Goal: Task Accomplishment & Management: Manage account settings

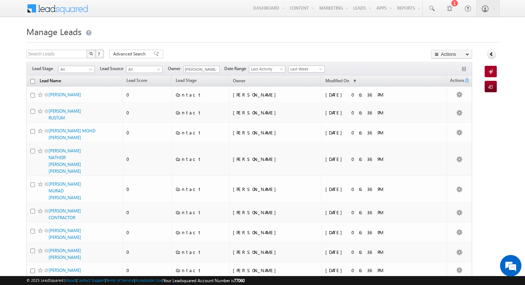
click at [52, 82] on link "Lead Name" at bounding box center [50, 81] width 29 height 9
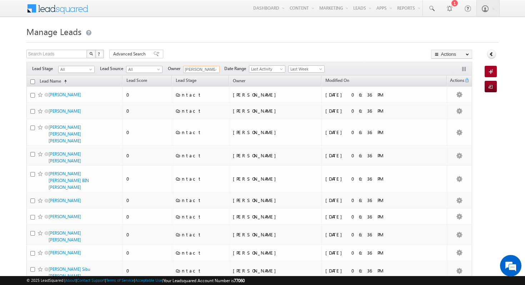
click at [208, 69] on input "[PERSON_NAME]" at bounding box center [201, 69] width 36 height 7
click at [214, 70] on span at bounding box center [216, 70] width 6 height 6
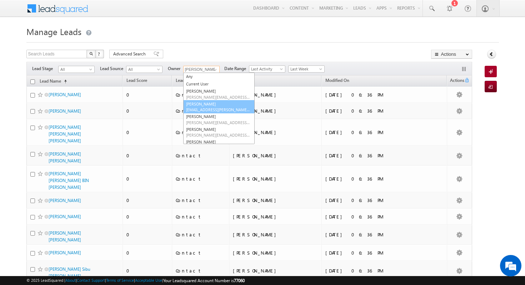
click at [206, 103] on link "[PERSON_NAME] [PERSON_NAME][EMAIL_ADDRESS][PERSON_NAME][DOMAIN_NAME]" at bounding box center [218, 107] width 71 height 14
type input "[PERSON_NAME]"
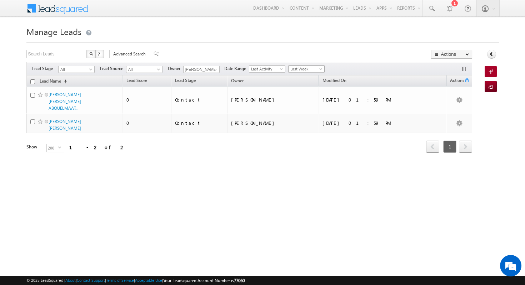
click at [305, 68] on span "Last Week" at bounding box center [306, 69] width 34 height 6
click at [304, 78] on link "All Time" at bounding box center [304, 77] width 36 height 6
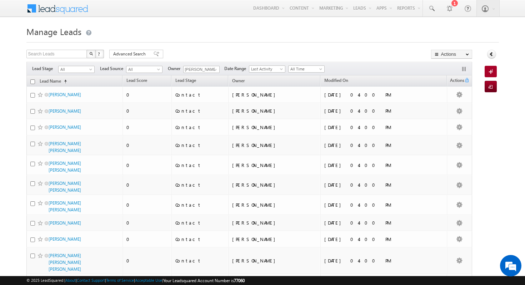
click at [34, 82] on input "checkbox" at bounding box center [32, 81] width 5 height 5
checkbox input "true"
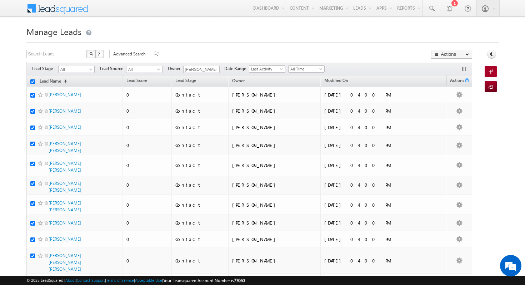
checkbox input "true"
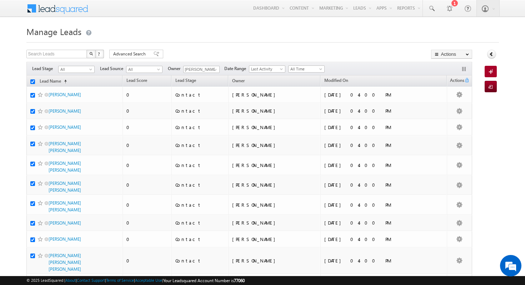
checkbox input "true"
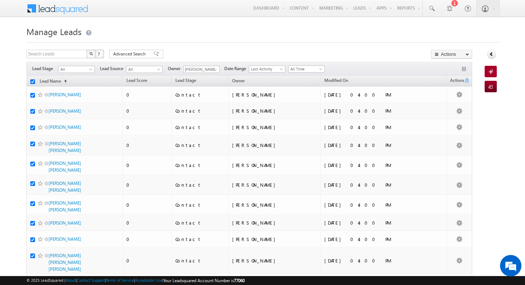
checkbox input "true"
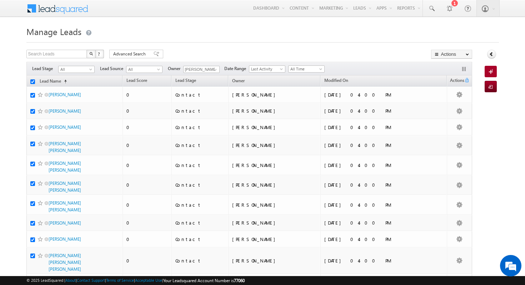
checkbox input "true"
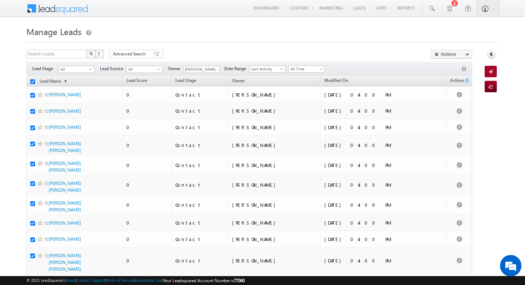
checkbox input "true"
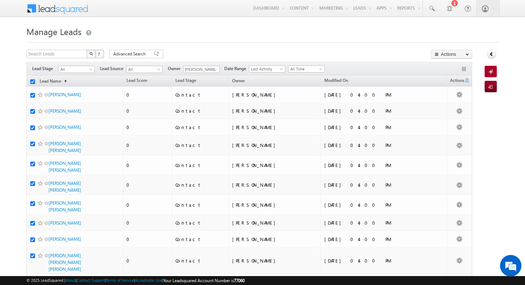
checkbox input "true"
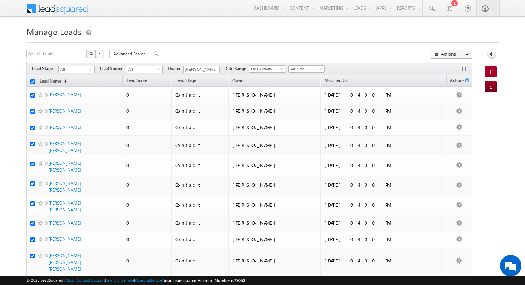
checkbox input "true"
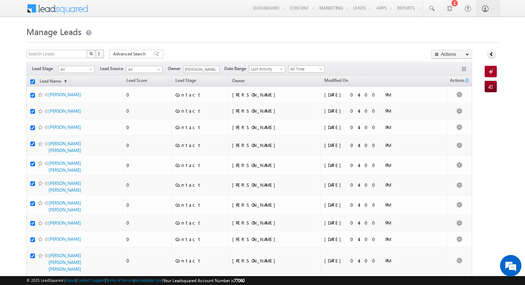
checkbox input "true"
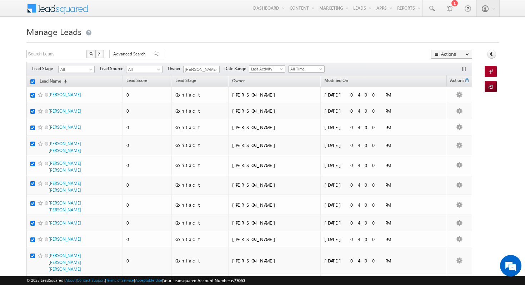
checkbox input "true"
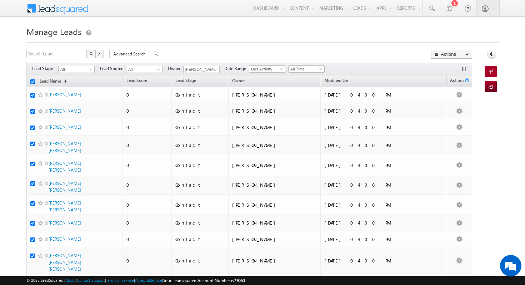
checkbox input "true"
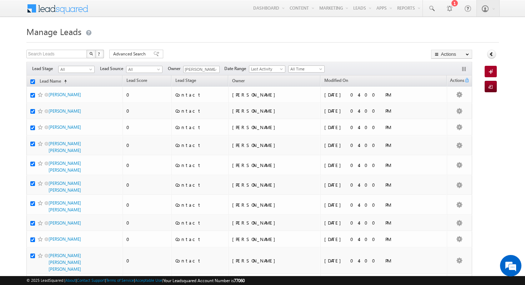
checkbox input "true"
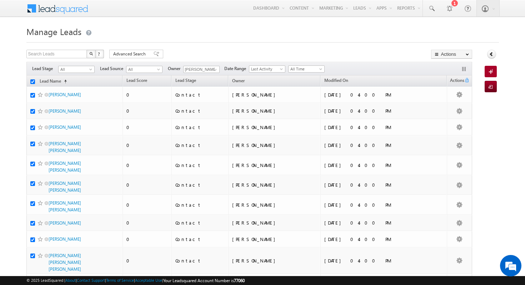
checkbox input "true"
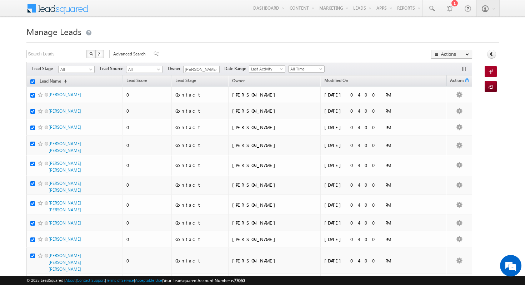
checkbox input "true"
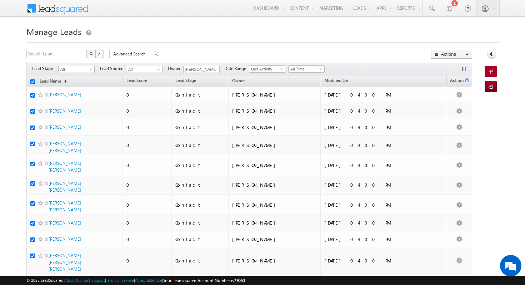
checkbox input "true"
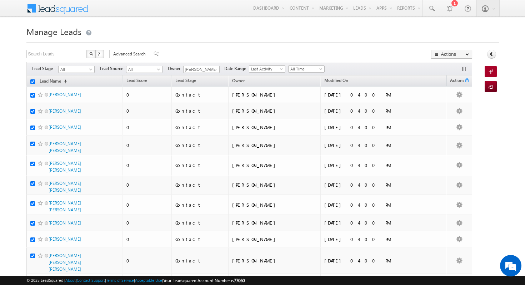
checkbox input "true"
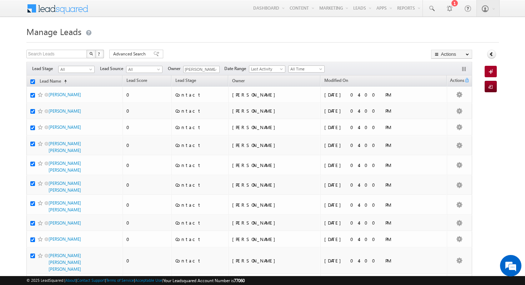
checkbox input "true"
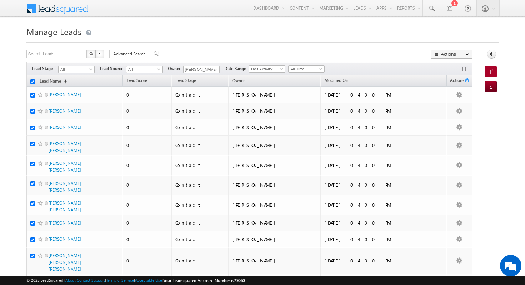
checkbox input "true"
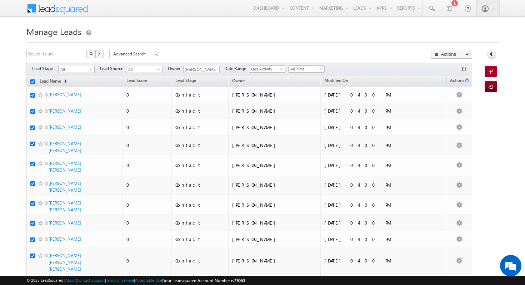
checkbox input "true"
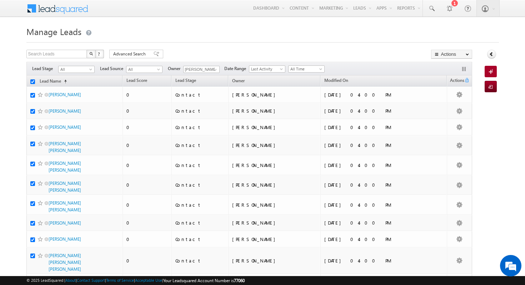
checkbox input "true"
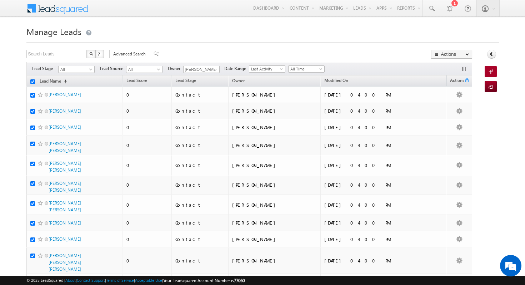
checkbox input "true"
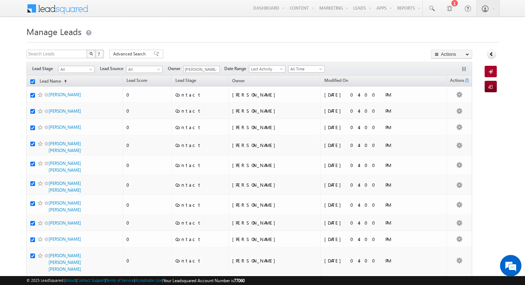
checkbox input "true"
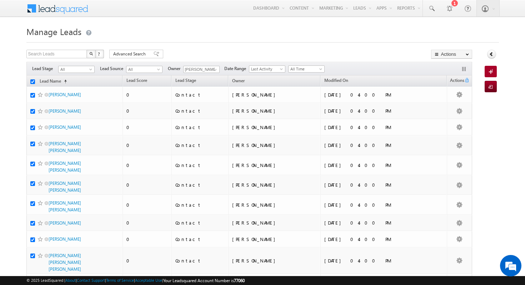
checkbox input "true"
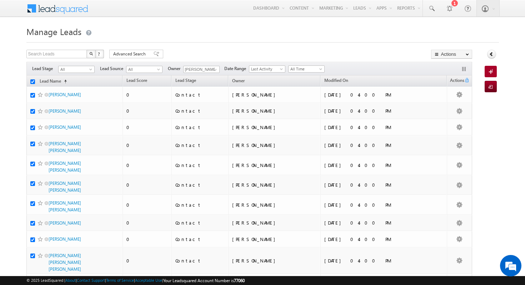
checkbox input "true"
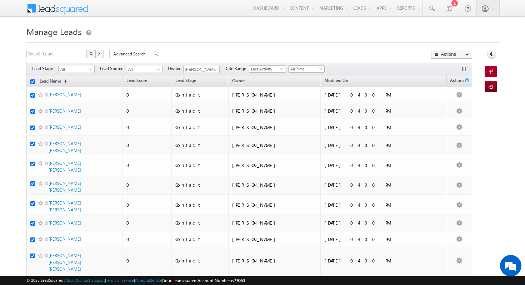
checkbox input "true"
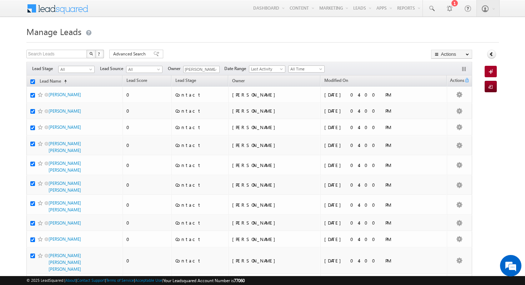
checkbox input "true"
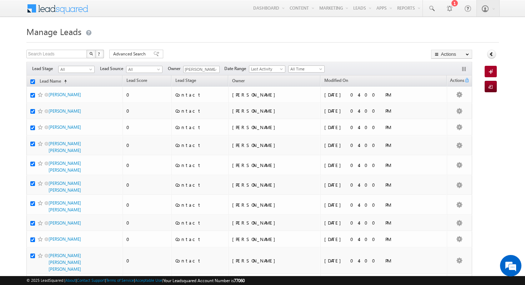
checkbox input "true"
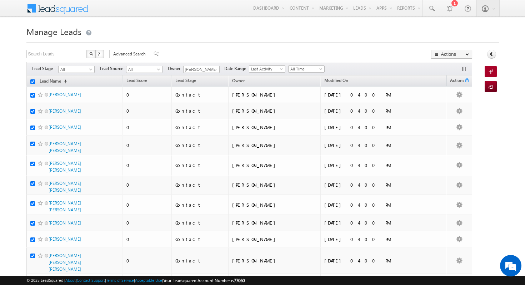
checkbox input "true"
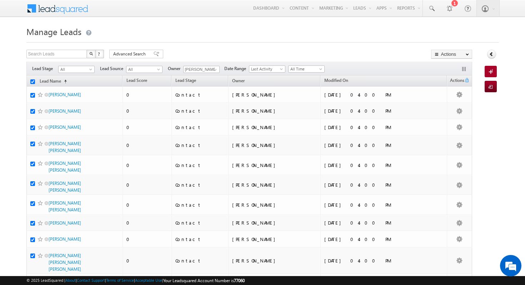
checkbox input "true"
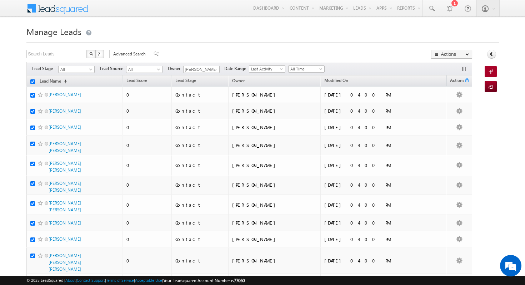
checkbox input "true"
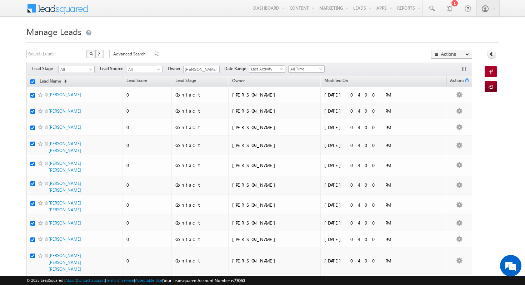
checkbox input "true"
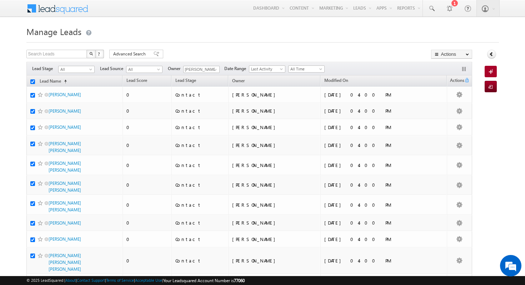
checkbox input "true"
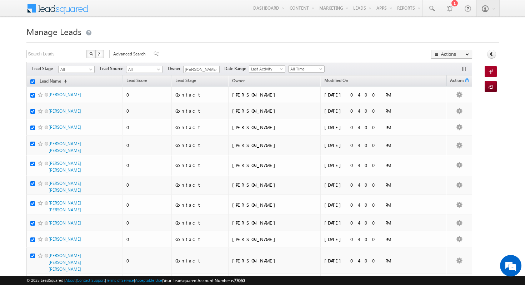
checkbox input "true"
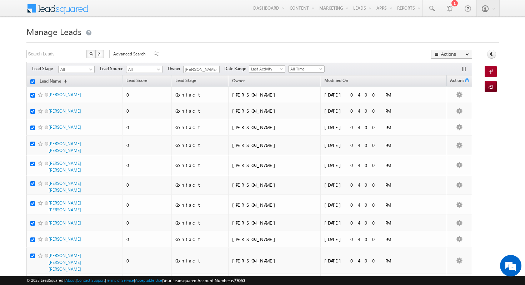
checkbox input "true"
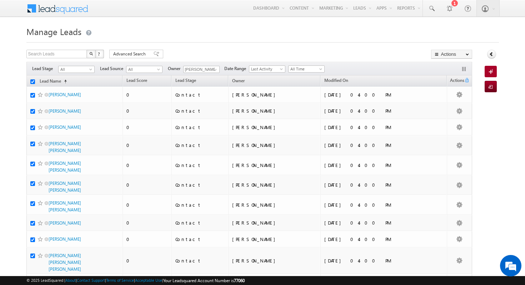
checkbox input "true"
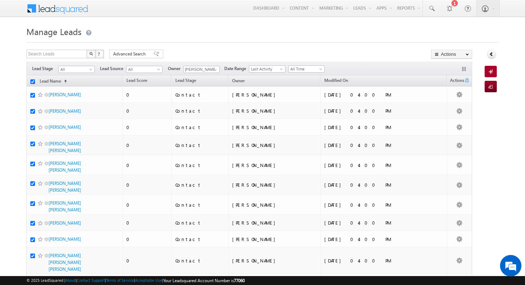
checkbox input "true"
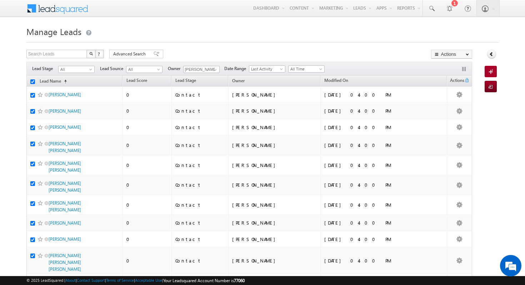
checkbox input "true"
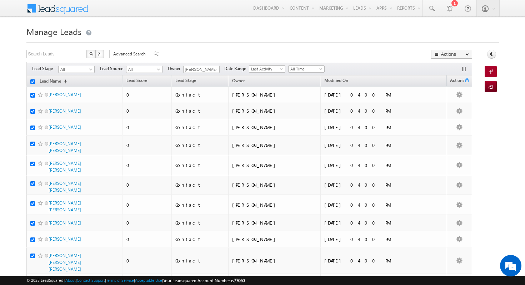
checkbox input "true"
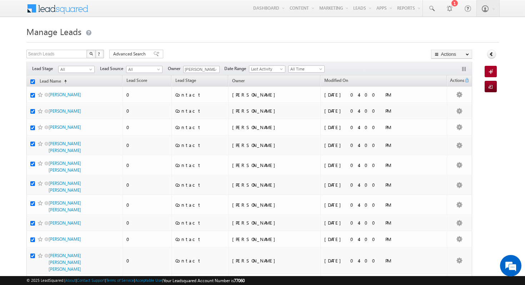
checkbox input "true"
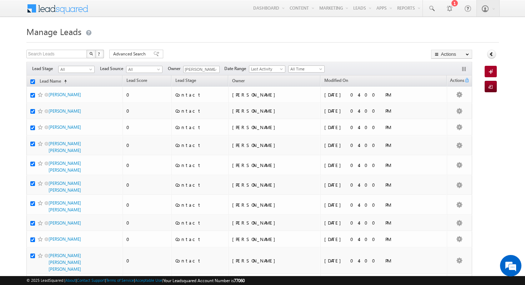
checkbox input "true"
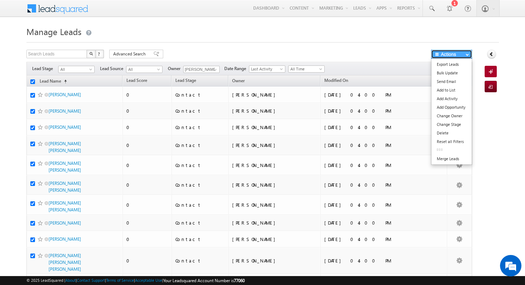
click at [445, 55] on button "Actions" at bounding box center [451, 54] width 41 height 9
click at [451, 118] on link "Change Owner" at bounding box center [452, 115] width 40 height 9
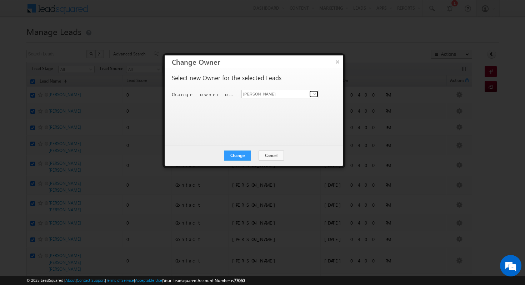
click at [313, 93] on span at bounding box center [315, 94] width 6 height 6
click at [306, 105] on span "[PERSON_NAME][EMAIL_ADDRESS][DOMAIN_NAME]" at bounding box center [276, 107] width 64 height 5
click at [236, 154] on button "Change" at bounding box center [237, 155] width 27 height 10
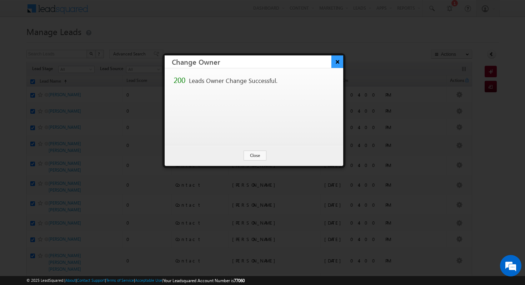
click at [336, 63] on button "×" at bounding box center [337, 61] width 12 height 13
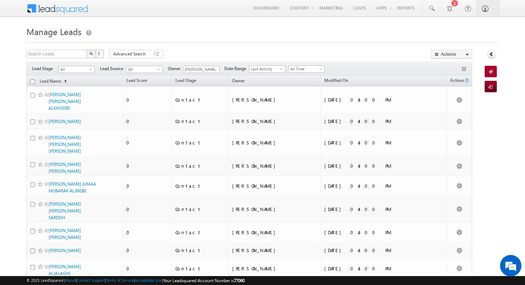
click at [34, 82] on input "checkbox" at bounding box center [32, 81] width 5 height 5
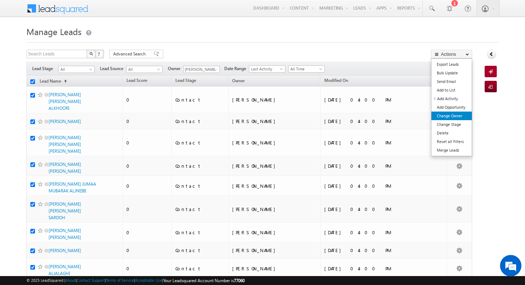
click at [469, 119] on link "Change Owner" at bounding box center [452, 115] width 40 height 9
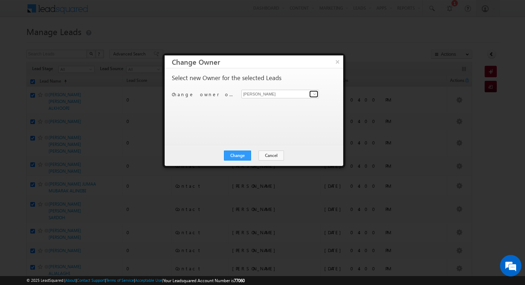
click at [313, 94] on span at bounding box center [315, 94] width 6 height 6
click at [287, 107] on span "[PERSON_NAME][EMAIL_ADDRESS][PERSON_NAME][DOMAIN_NAME]" at bounding box center [276, 107] width 64 height 5
click at [244, 152] on button "Change" at bounding box center [237, 155] width 27 height 10
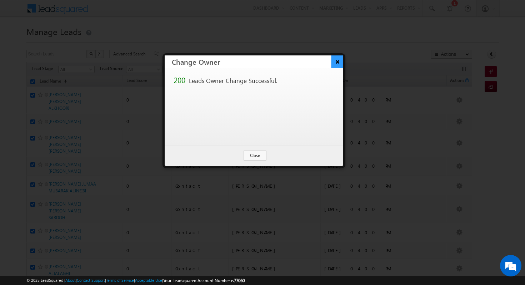
click at [339, 63] on button "×" at bounding box center [337, 61] width 12 height 13
